Goal: Information Seeking & Learning: Find specific page/section

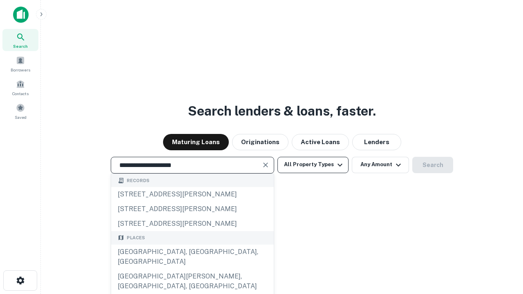
click at [192, 269] on div "Santa Monica, CA, USA" at bounding box center [192, 257] width 163 height 24
click at [313, 165] on button "All Property Types" at bounding box center [312, 165] width 71 height 16
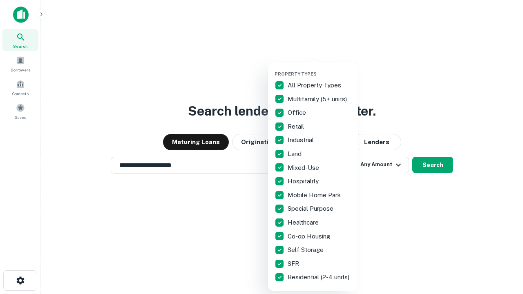
type input "**********"
click at [319, 69] on button "button" at bounding box center [319, 69] width 90 height 0
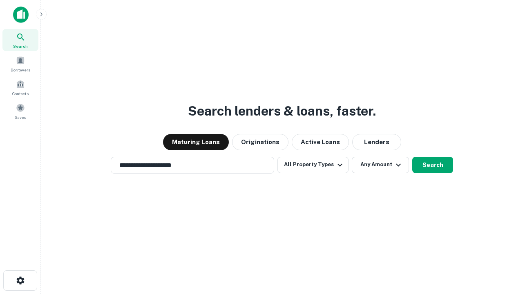
scroll to position [5, 98]
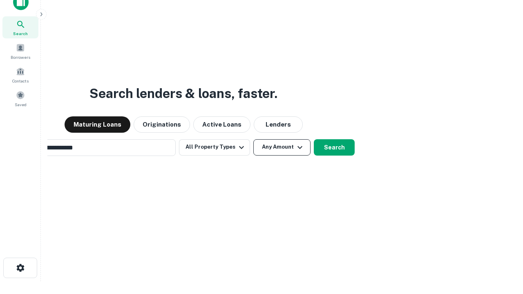
click at [253, 139] on button "Any Amount" at bounding box center [281, 147] width 57 height 16
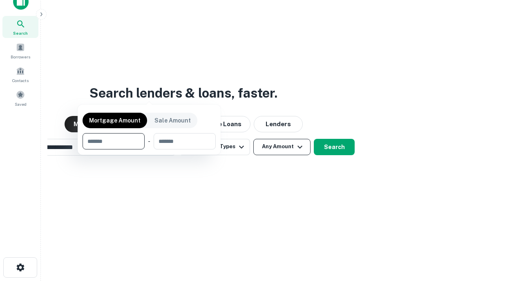
scroll to position [59, 231]
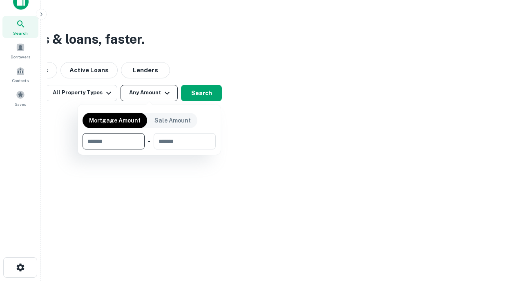
type input "*******"
click at [149, 149] on button "button" at bounding box center [148, 149] width 133 height 0
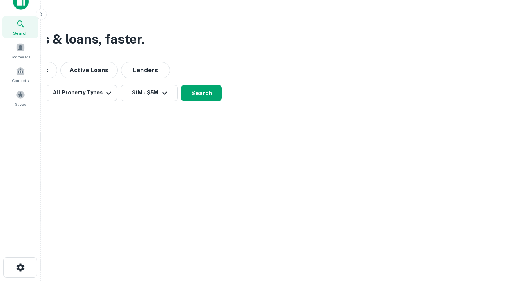
scroll to position [5, 151]
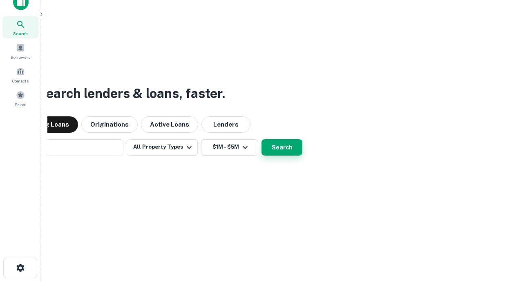
click at [261, 139] on button "Search" at bounding box center [281, 147] width 41 height 16
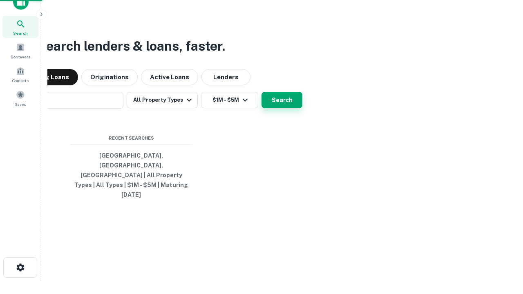
scroll to position [22, 231]
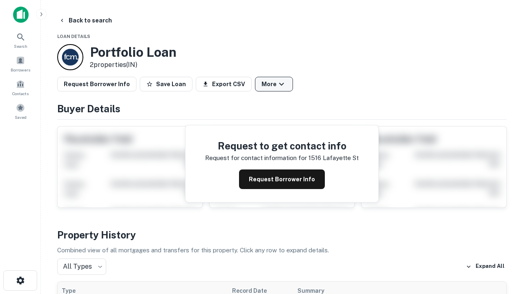
click at [274, 84] on button "More" at bounding box center [274, 84] width 38 height 15
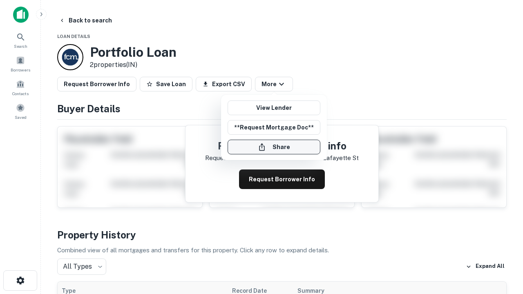
click at [274, 147] on button "Share" at bounding box center [273, 147] width 93 height 15
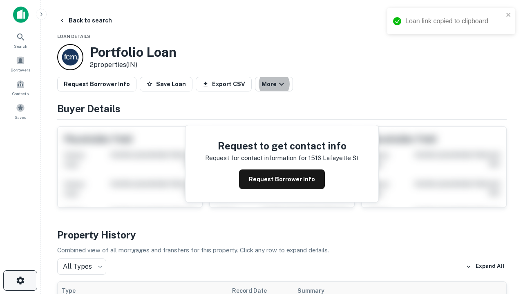
click at [20, 281] on icon "button" at bounding box center [21, 281] width 10 height 10
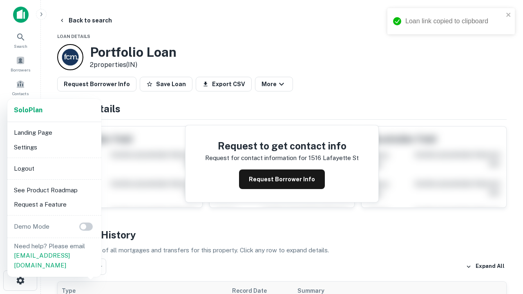
click at [54, 168] on li "Logout" at bounding box center [54, 168] width 87 height 15
